Goal: Entertainment & Leisure: Consume media (video, audio)

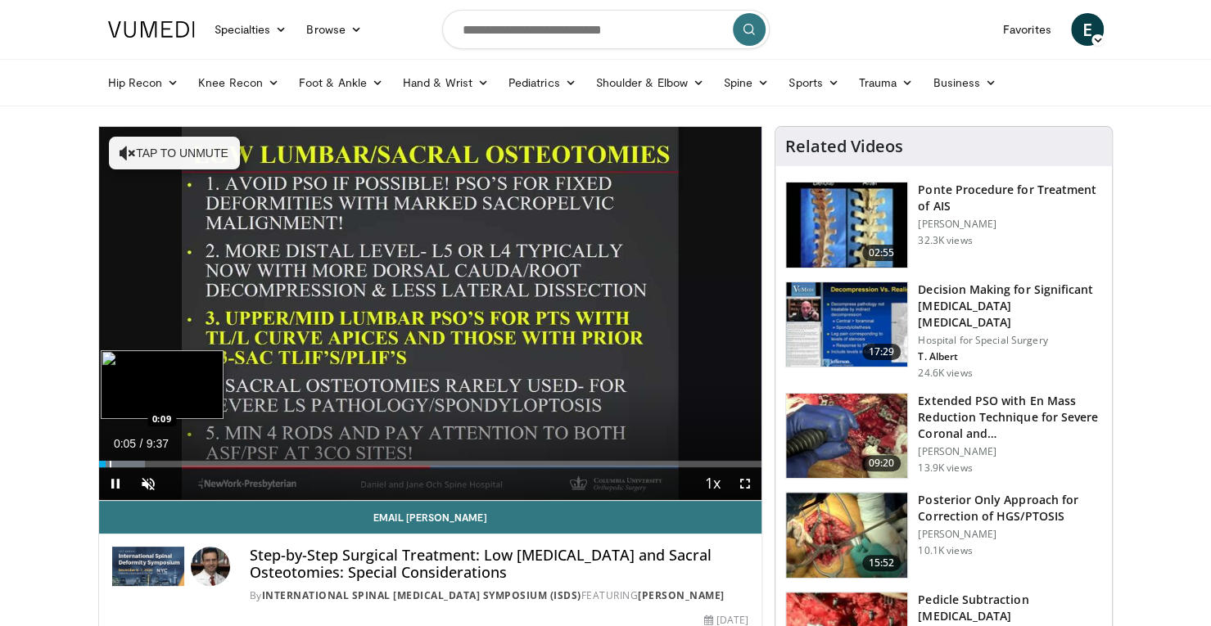
click at [110, 462] on div "Progress Bar" at bounding box center [111, 464] width 2 height 7
click at [142, 461] on div "Progress Bar" at bounding box center [143, 464] width 2 height 7
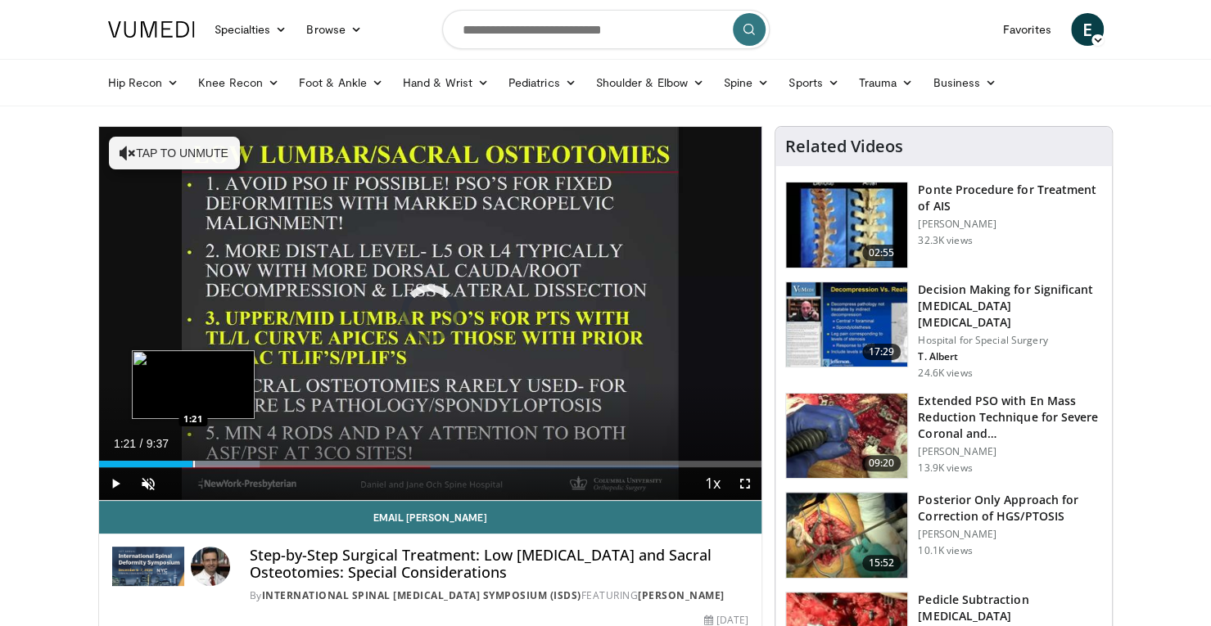
click at [193, 461] on div "Progress Bar" at bounding box center [194, 464] width 2 height 7
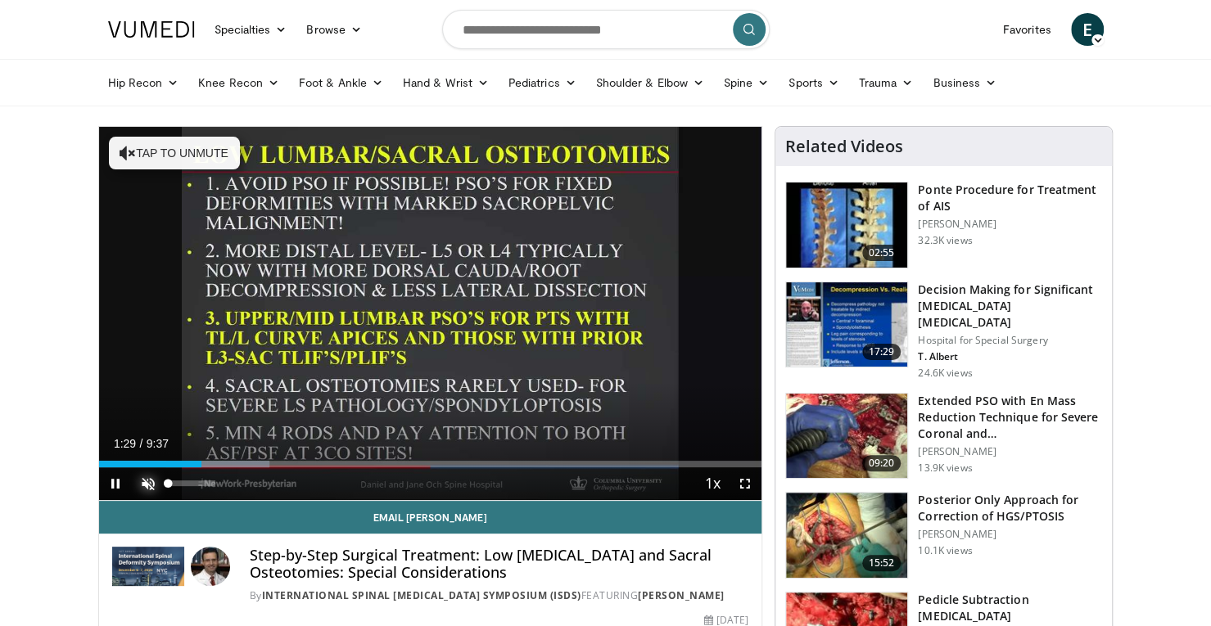
click at [147, 484] on span "Video Player" at bounding box center [148, 483] width 33 height 33
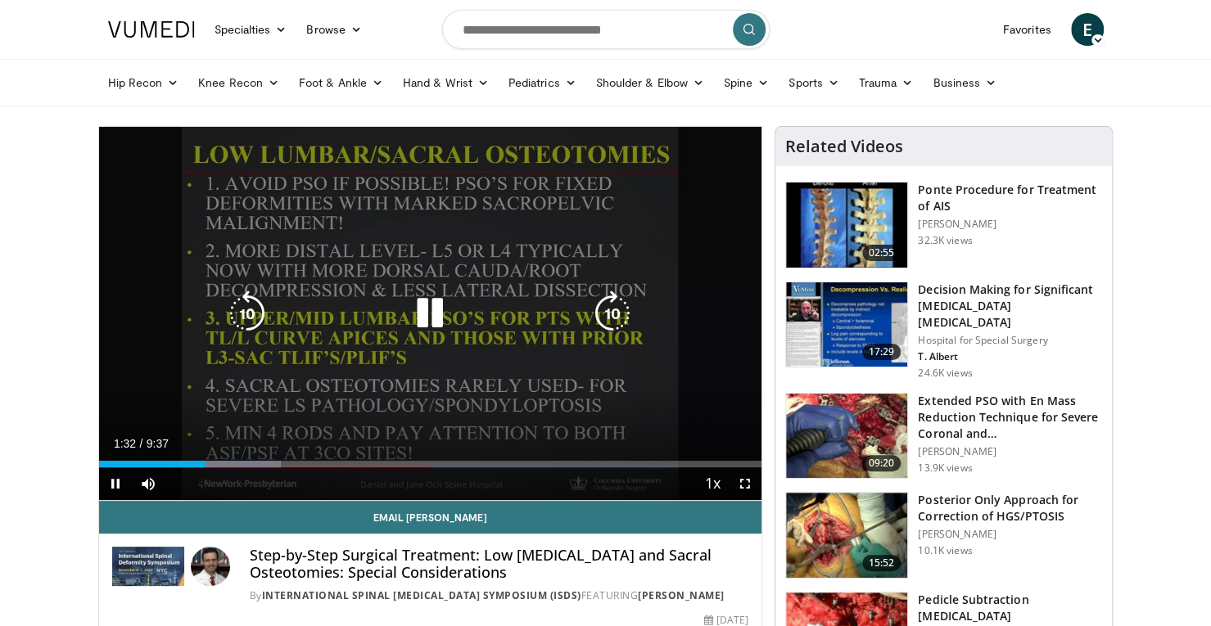
click at [428, 318] on icon "Video Player" at bounding box center [430, 314] width 46 height 46
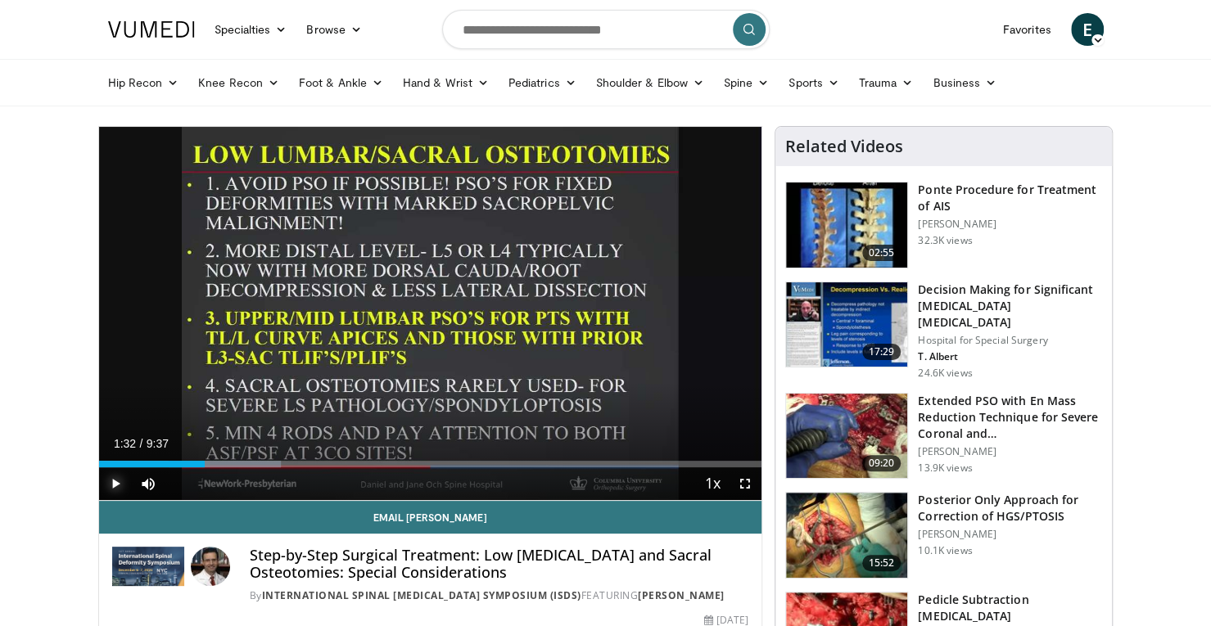
click at [122, 479] on span "Video Player" at bounding box center [115, 483] width 33 height 33
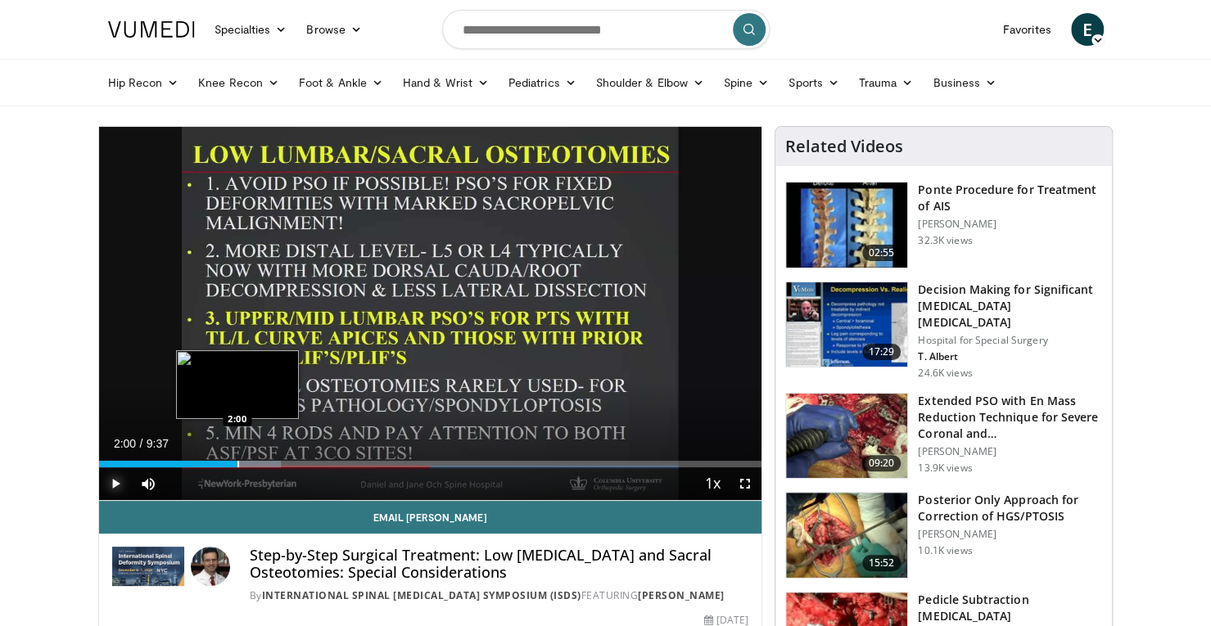
click at [237, 463] on div "Progress Bar" at bounding box center [238, 464] width 2 height 7
click at [252, 464] on div "Progress Bar" at bounding box center [253, 464] width 2 height 7
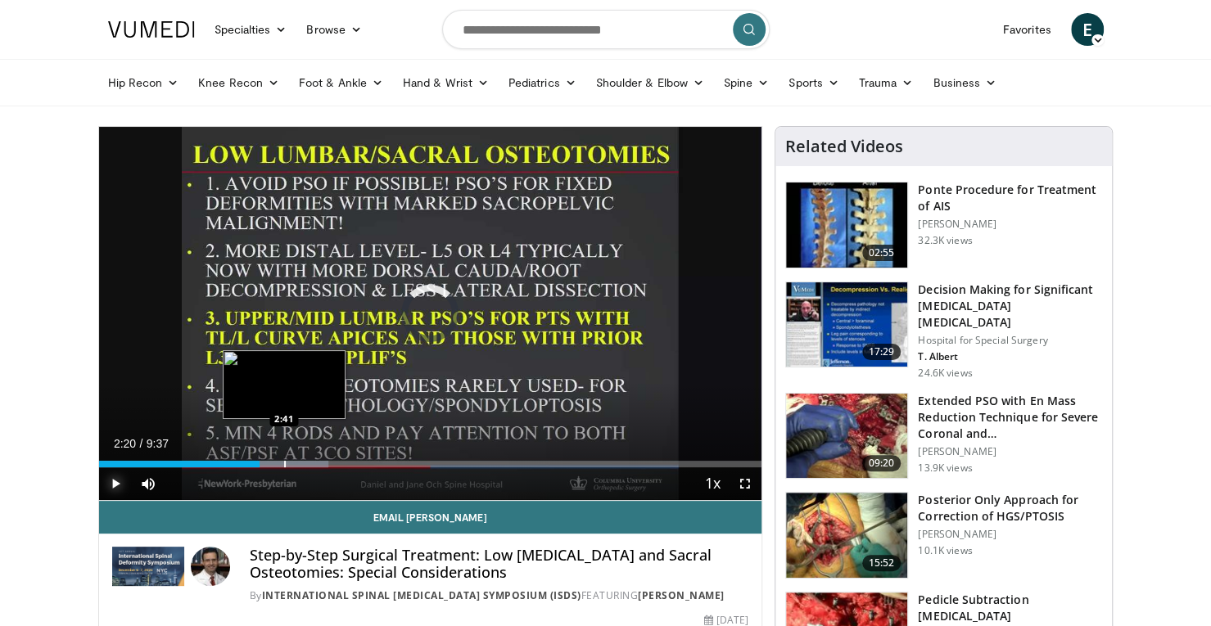
click at [284, 465] on div "Progress Bar" at bounding box center [285, 464] width 2 height 7
click at [304, 463] on video-js "**********" at bounding box center [430, 314] width 663 height 374
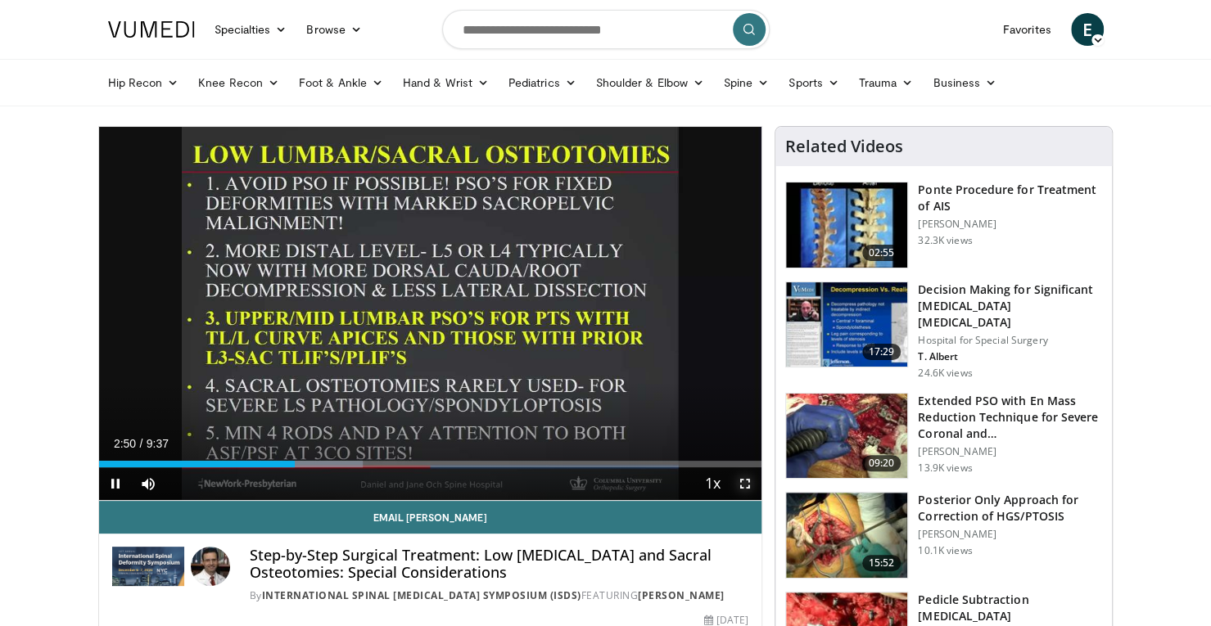
click at [745, 479] on span "Video Player" at bounding box center [745, 483] width 33 height 33
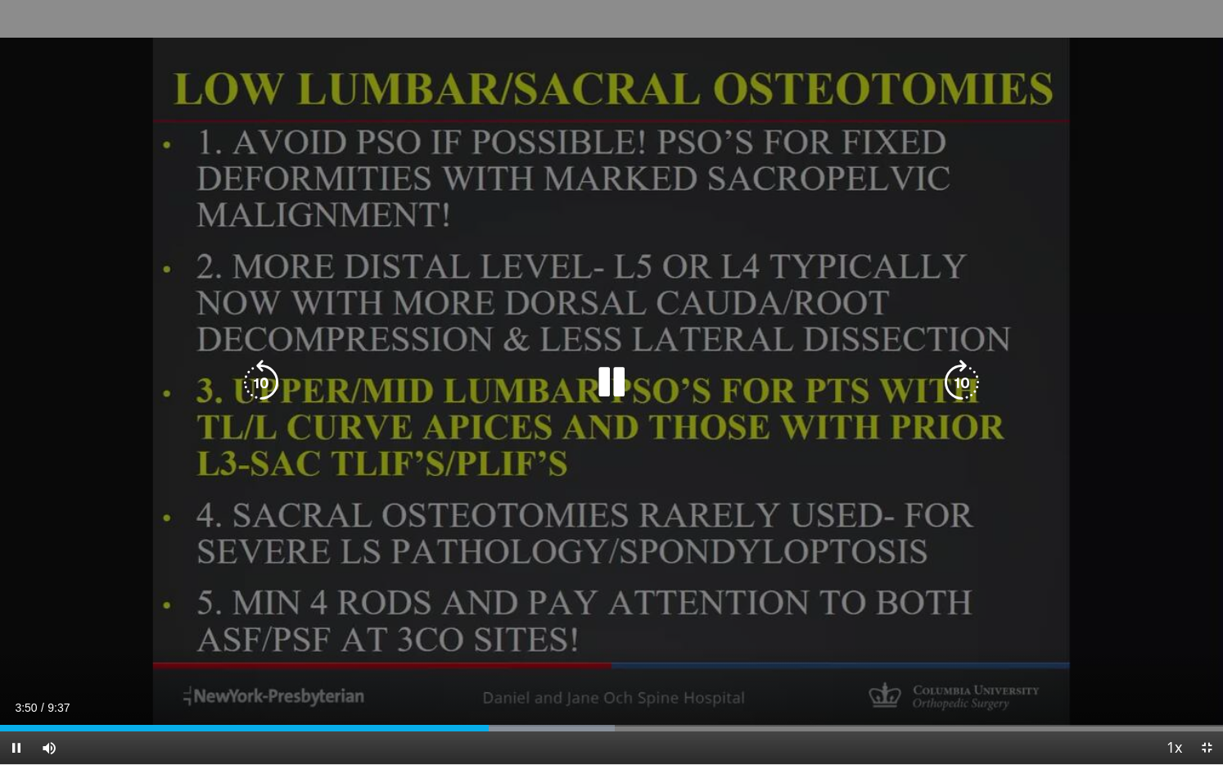
click at [605, 625] on div "40 seconds Tap to unmute" at bounding box center [611, 382] width 1223 height 764
click at [611, 373] on icon "Video Player" at bounding box center [612, 382] width 46 height 46
click at [264, 375] on icon "Video Player" at bounding box center [261, 382] width 46 height 46
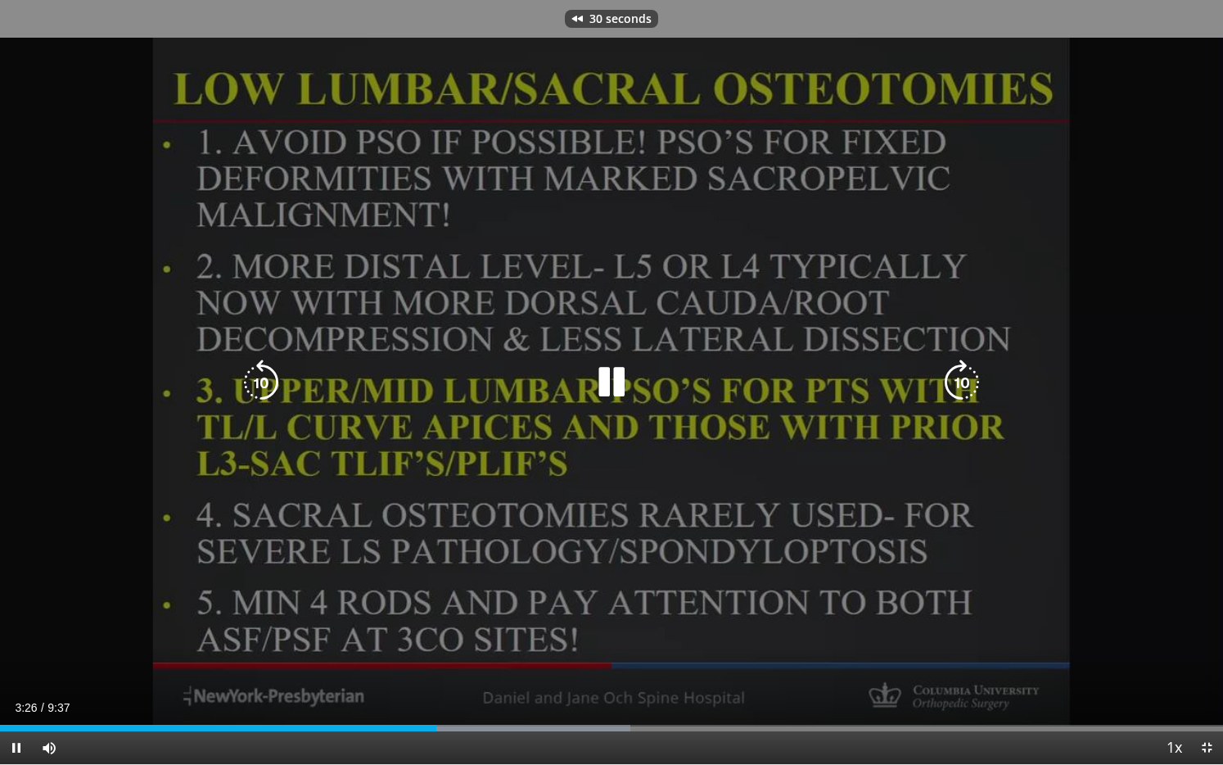
click at [264, 375] on icon "Video Player" at bounding box center [261, 382] width 46 height 46
click at [256, 375] on icon "Video Player" at bounding box center [261, 382] width 46 height 46
click at [607, 377] on icon "Video Player" at bounding box center [612, 382] width 46 height 46
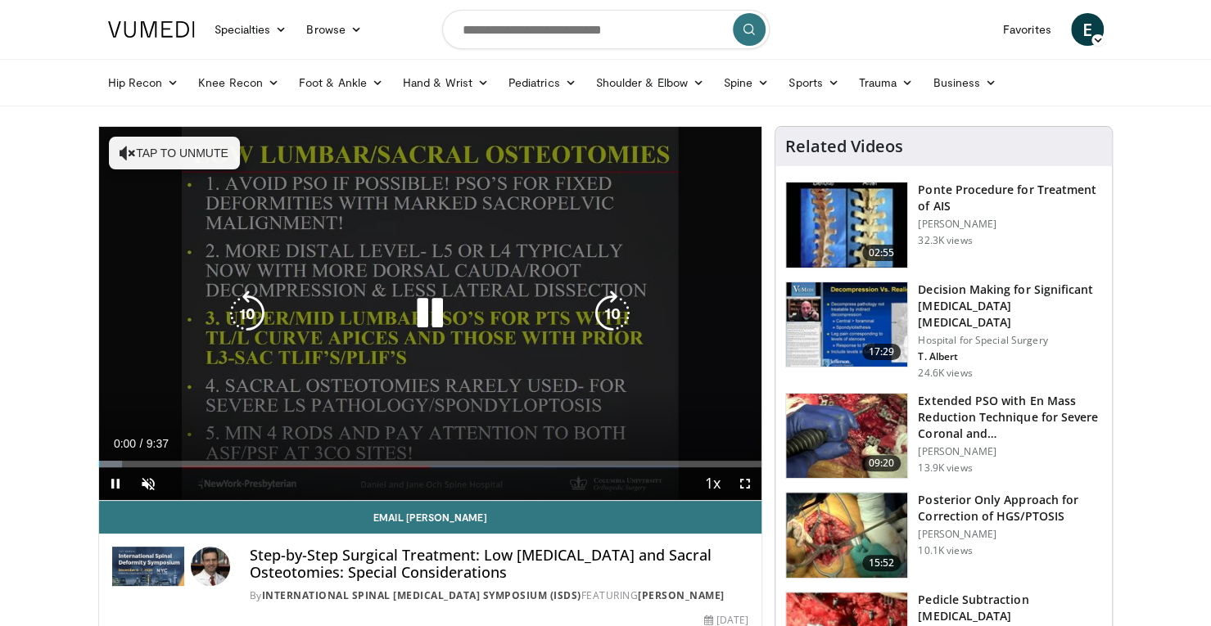
click at [438, 315] on icon "Video Player" at bounding box center [430, 314] width 46 height 46
